Goal: Task Accomplishment & Management: Manage account settings

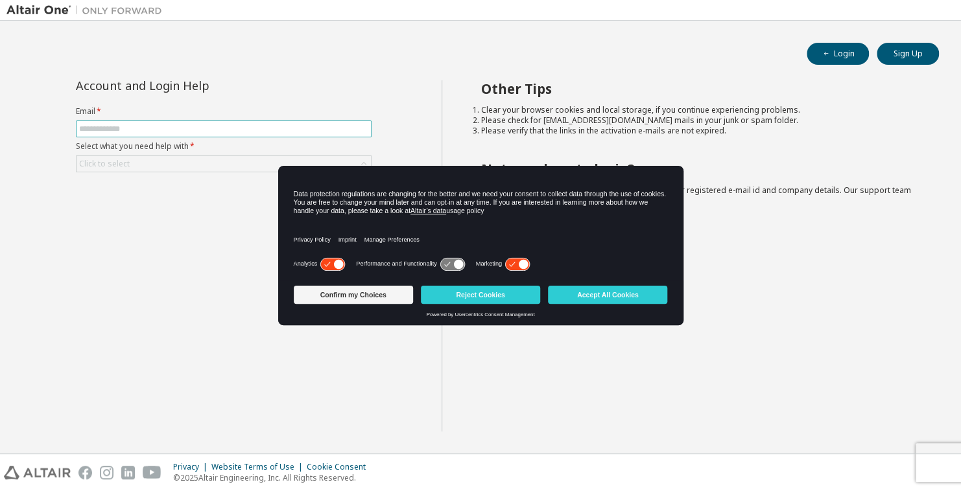
click at [276, 128] on input "text" at bounding box center [223, 129] width 289 height 10
click at [592, 300] on button "Accept All Cookies" at bounding box center [607, 295] width 119 height 18
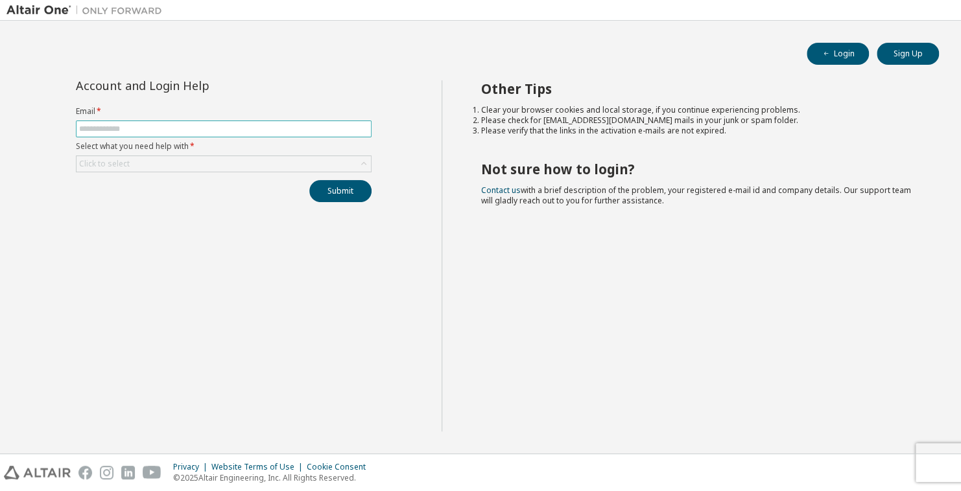
click at [195, 121] on span at bounding box center [224, 129] width 296 height 17
click at [194, 128] on input "text" at bounding box center [223, 129] width 289 height 10
type input "**********"
click at [183, 161] on div "Click to select" at bounding box center [224, 164] width 294 height 16
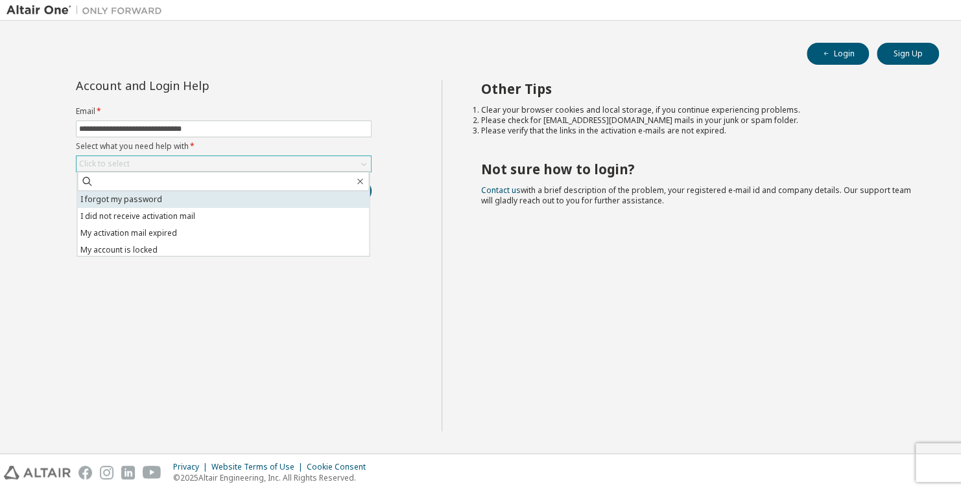
click at [183, 202] on li "I forgot my password" at bounding box center [223, 199] width 292 height 17
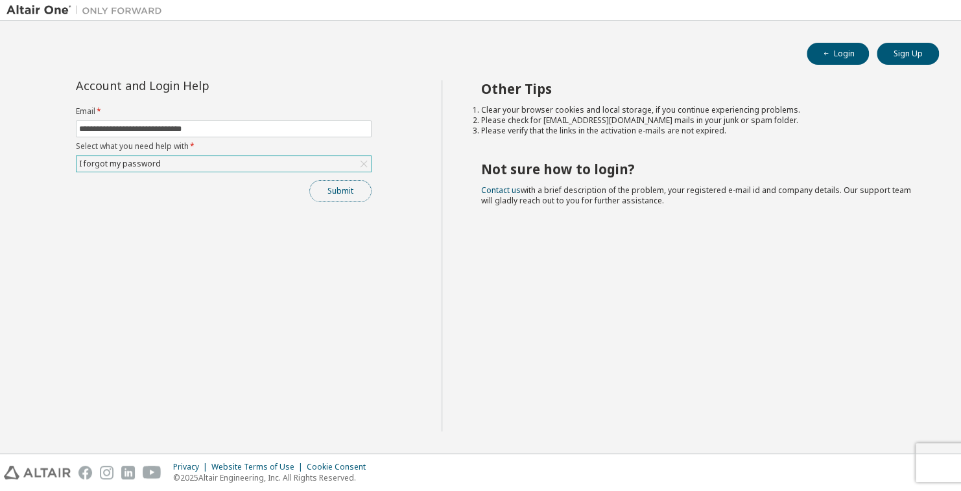
click at [334, 196] on button "Submit" at bounding box center [340, 191] width 62 height 22
click at [644, 276] on div "Other Tips Clear your browser cookies and local storage, if you continue experi…" at bounding box center [699, 255] width 514 height 351
